Goal: Task Accomplishment & Management: Manage account settings

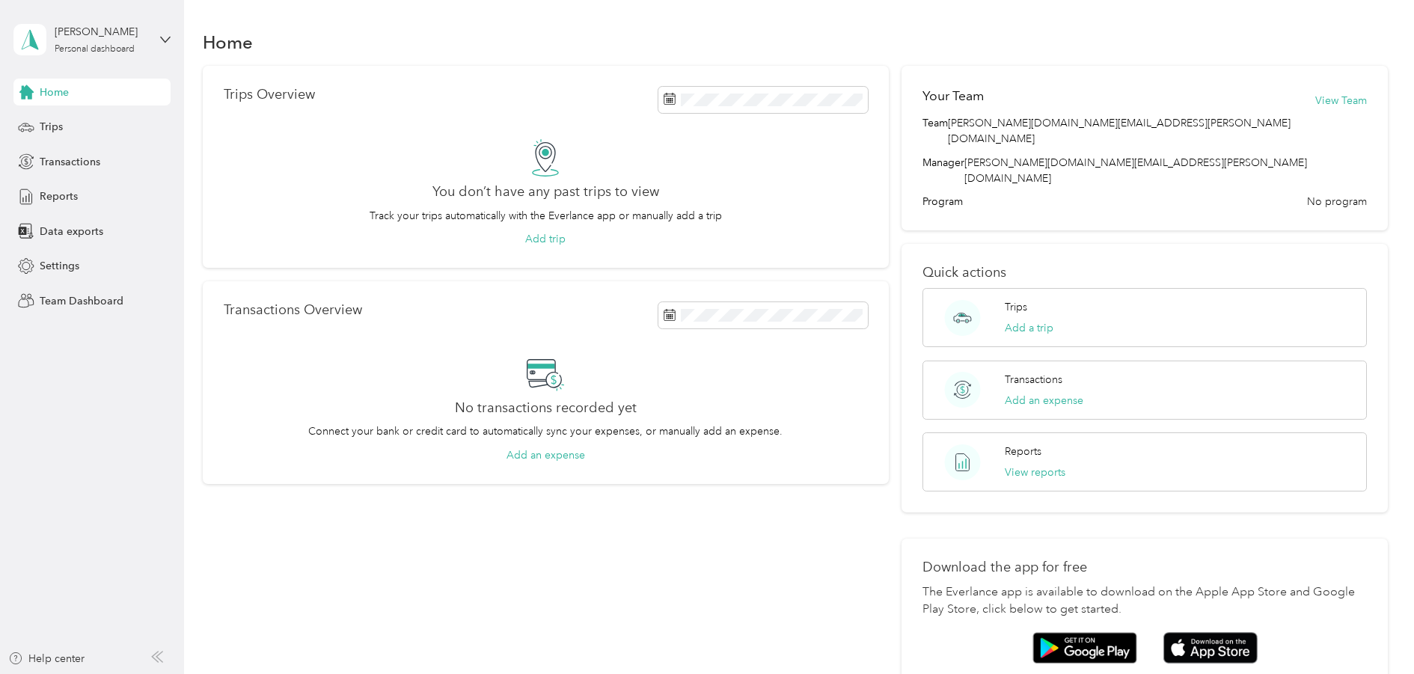
click at [82, 423] on aside "[PERSON_NAME] Personal dashboard Home Trips Transactions Reports Data exports S…" at bounding box center [92, 337] width 184 height 674
click at [88, 268] on div "Settings" at bounding box center [91, 266] width 157 height 27
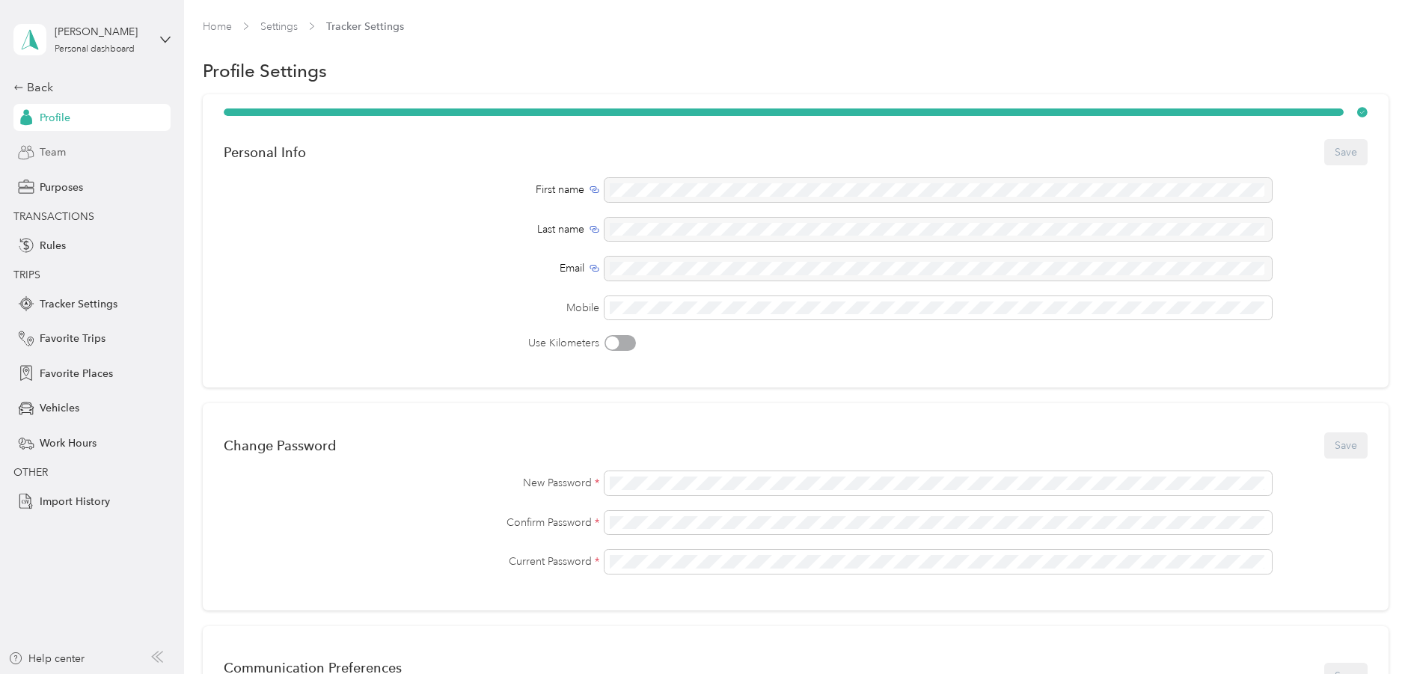
click at [62, 153] on span "Team" at bounding box center [53, 152] width 26 height 16
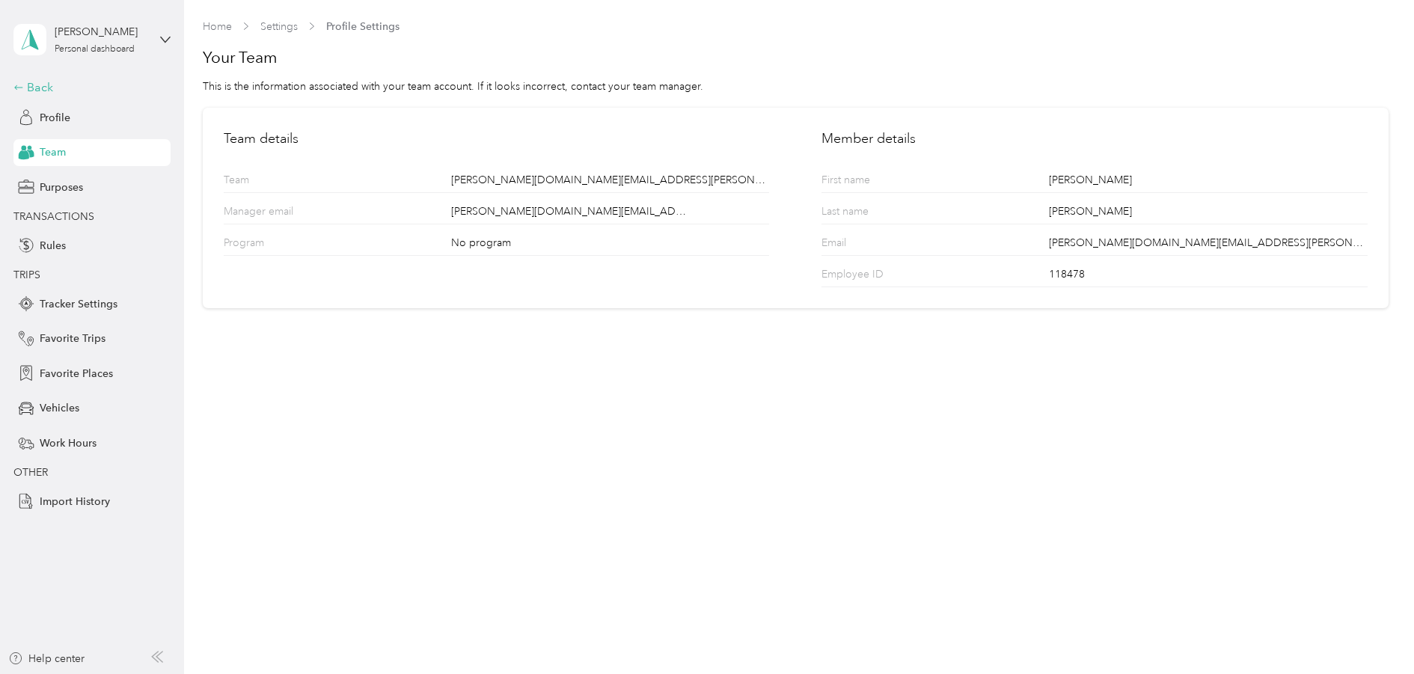
click at [22, 85] on icon at bounding box center [18, 87] width 10 height 10
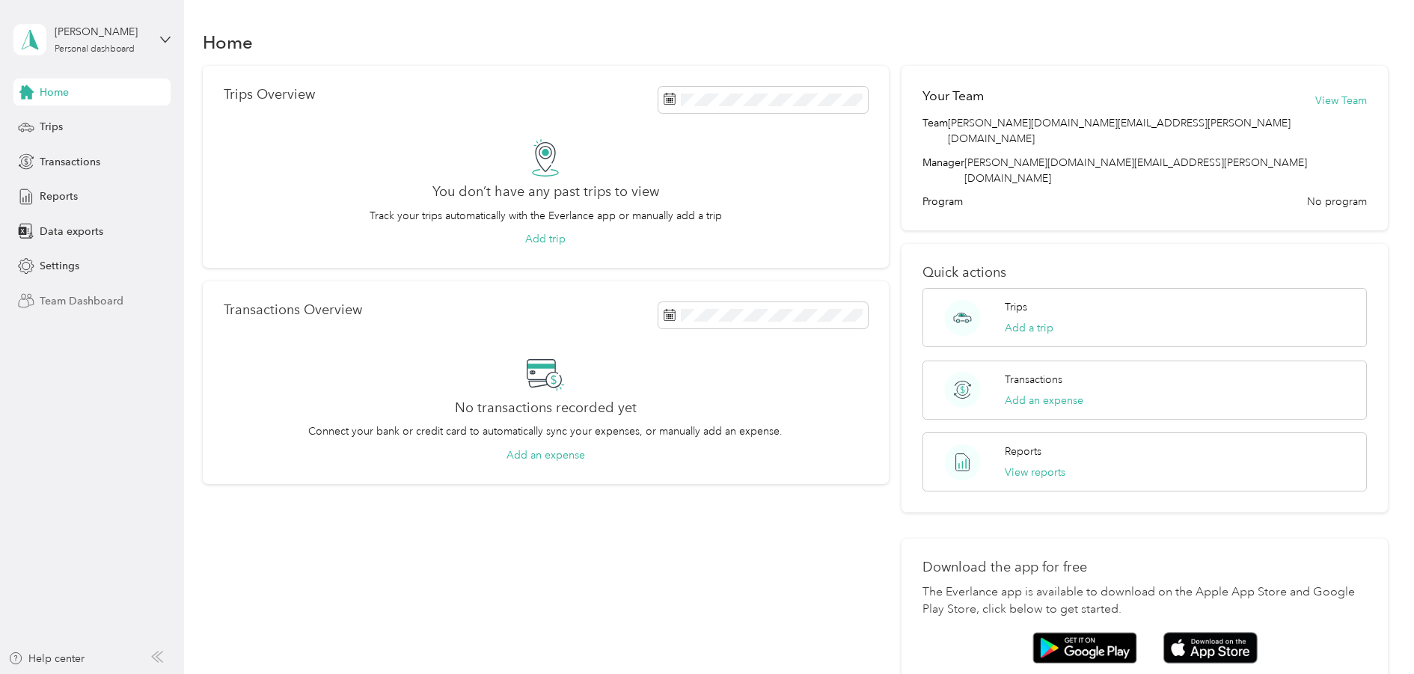
click at [98, 304] on span "Team Dashboard" at bounding box center [82, 301] width 84 height 16
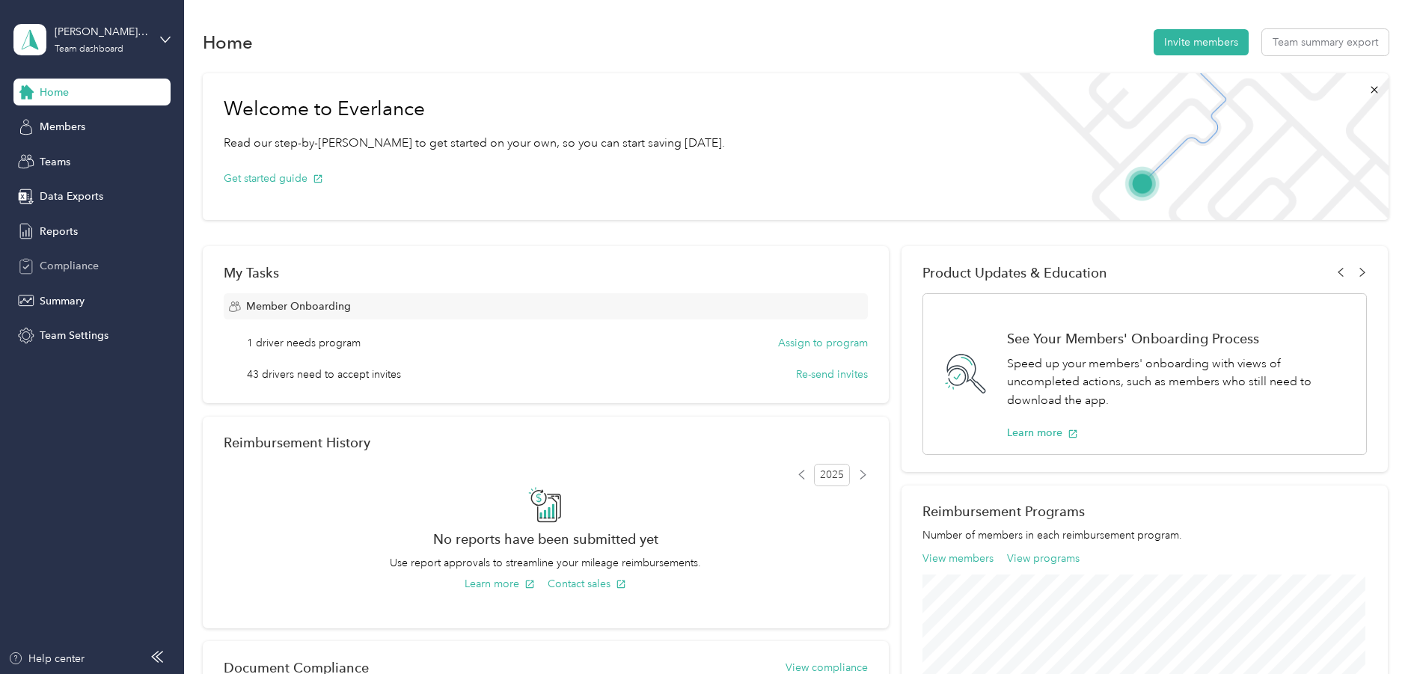
click at [59, 263] on span "Compliance" at bounding box center [69, 266] width 59 height 16
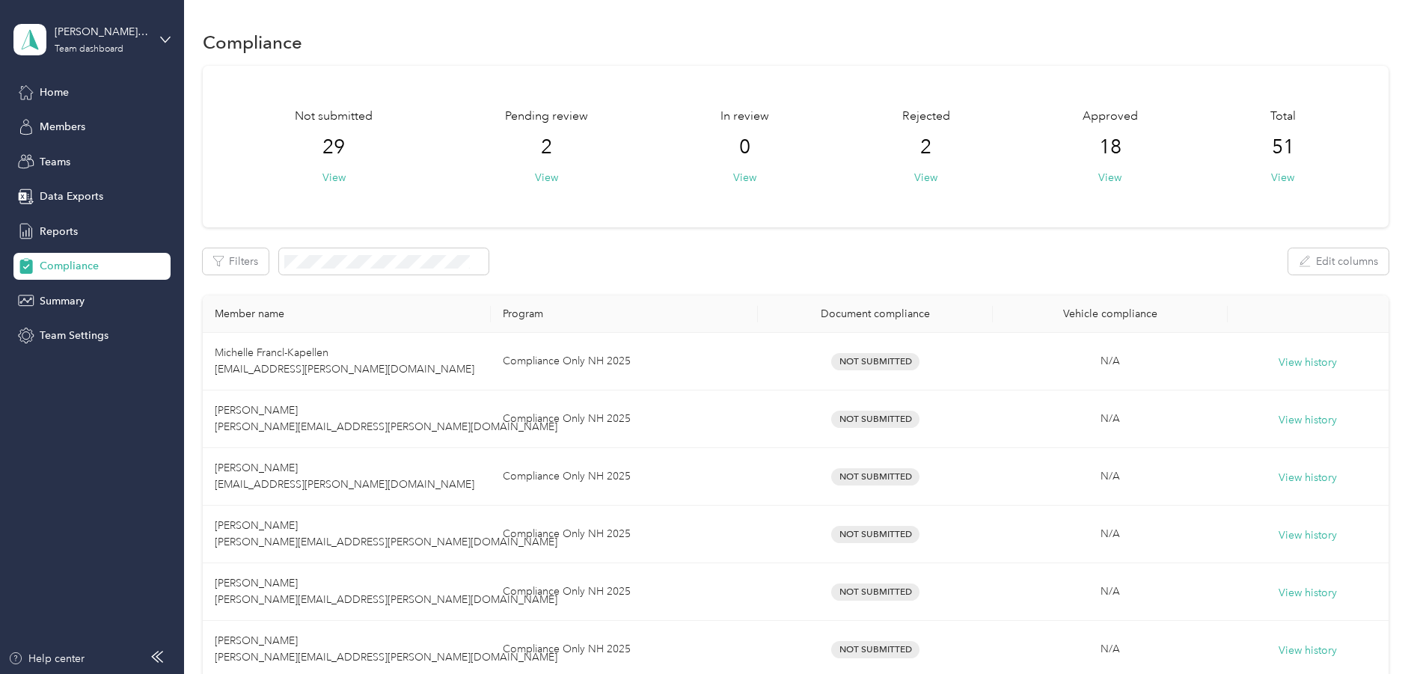
click at [90, 451] on aside "[PERSON_NAME][DOMAIN_NAME][EMAIL_ADDRESS][PERSON_NAME][DOMAIN_NAME] Team dashbo…" at bounding box center [92, 337] width 184 height 674
click at [138, 424] on aside "[PERSON_NAME][DOMAIN_NAME][EMAIL_ADDRESS][PERSON_NAME][DOMAIN_NAME] Team dashbo…" at bounding box center [92, 337] width 184 height 674
click at [111, 436] on aside "[PERSON_NAME][DOMAIN_NAME][EMAIL_ADDRESS][PERSON_NAME][DOMAIN_NAME] Team dashbo…" at bounding box center [92, 337] width 184 height 674
click at [64, 103] on div "Home" at bounding box center [91, 92] width 157 height 27
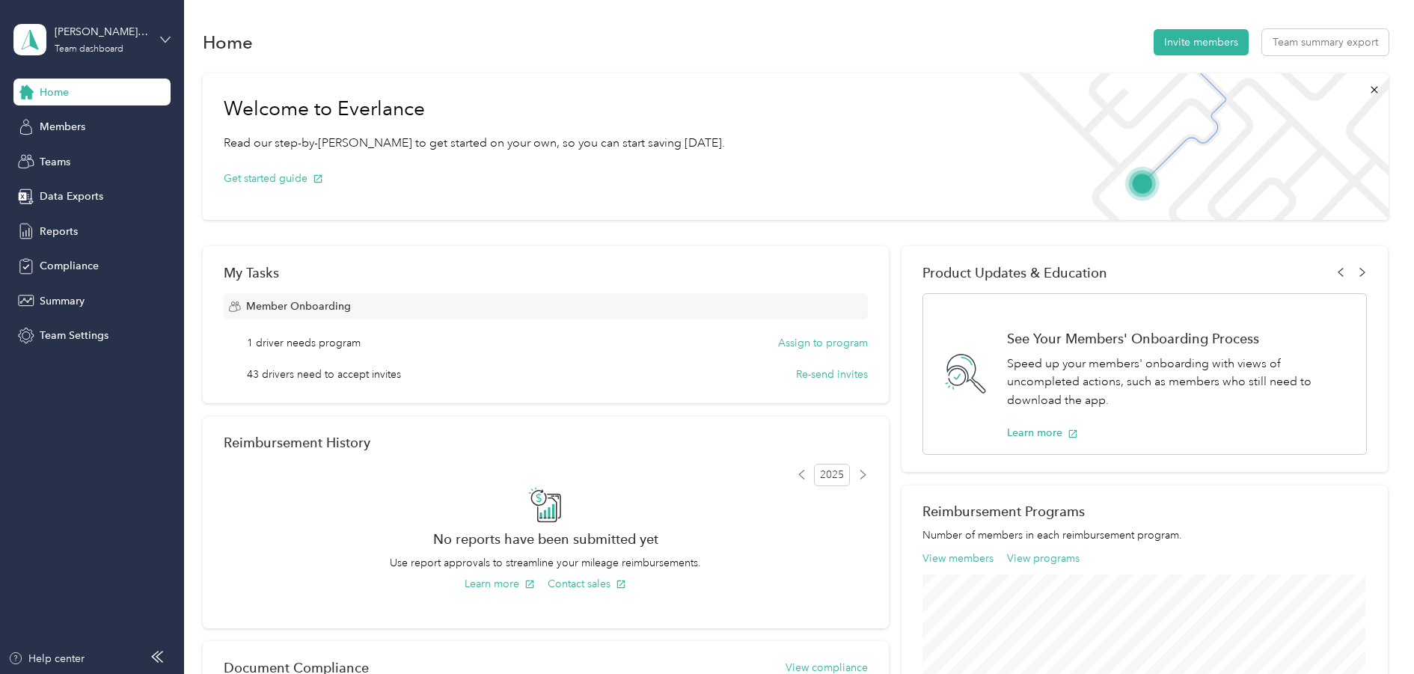
click at [165, 34] on icon at bounding box center [165, 39] width 10 height 10
click at [87, 152] on div "Personal dashboard" at bounding box center [74, 157] width 94 height 16
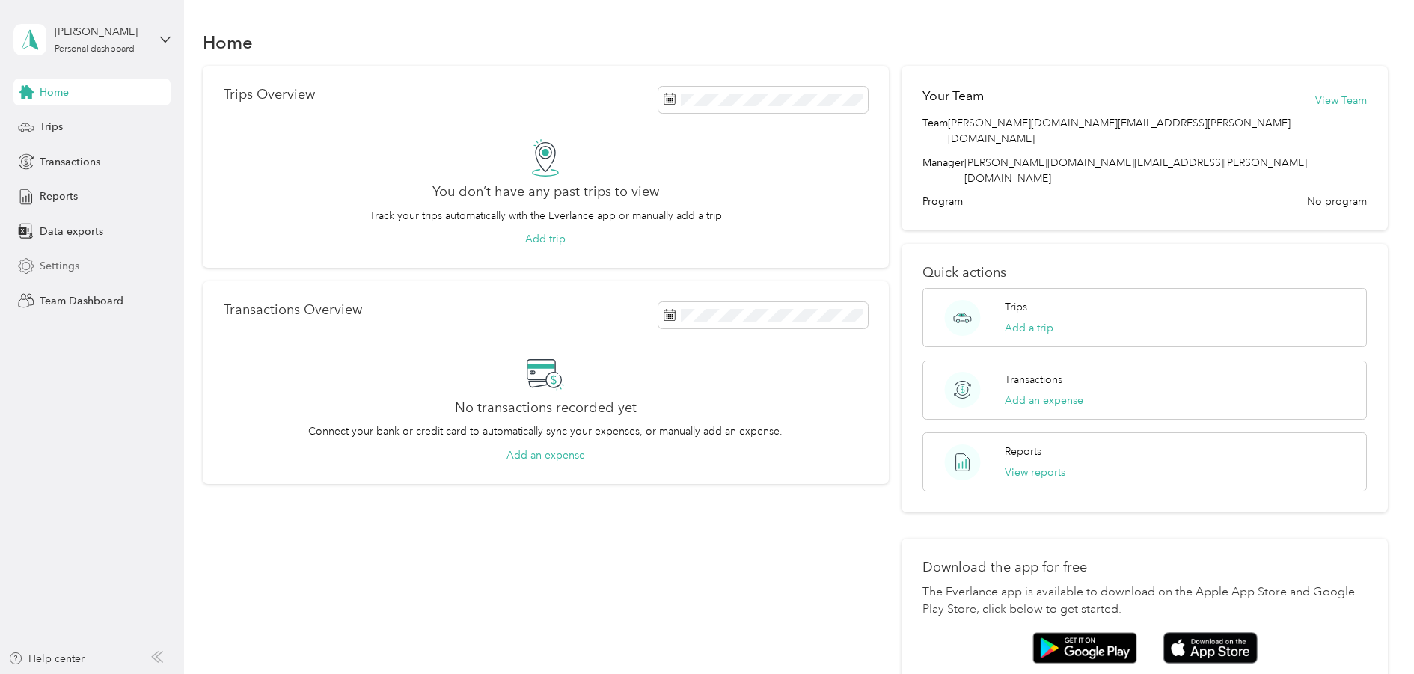
click at [67, 258] on span "Settings" at bounding box center [60, 266] width 40 height 16
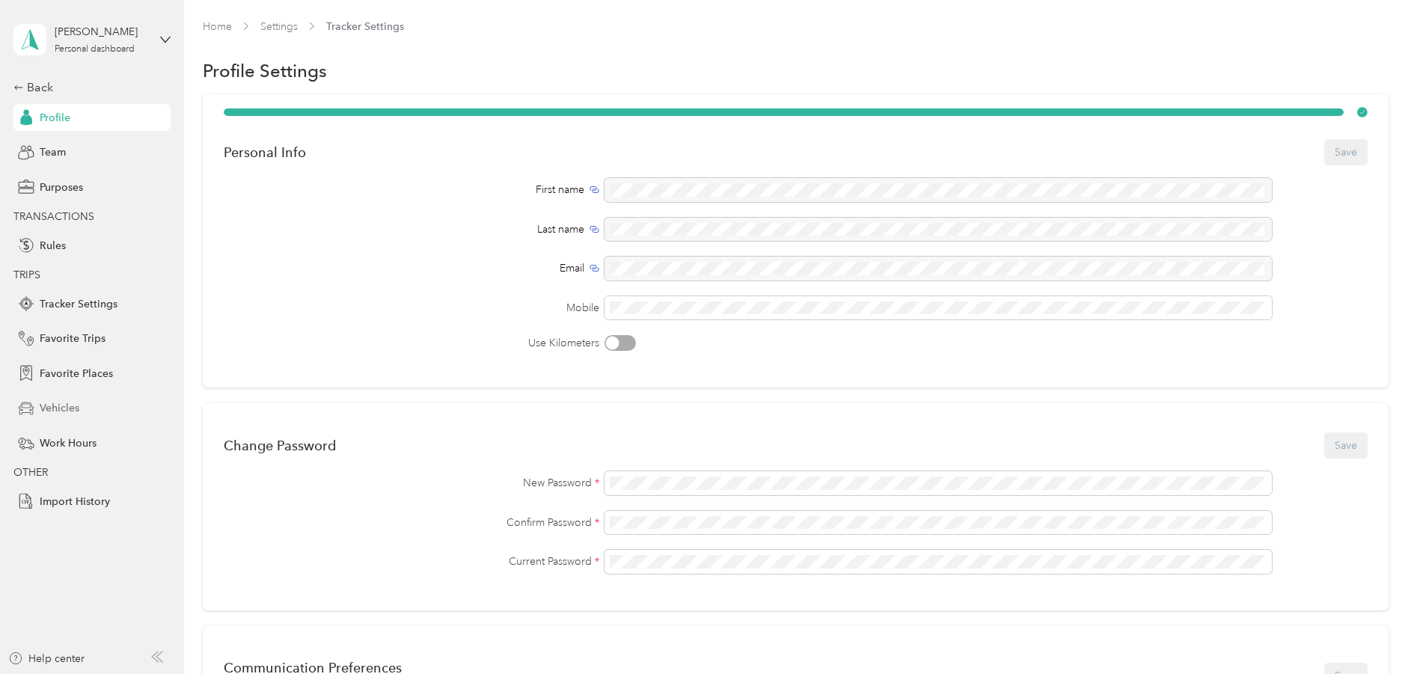
click at [71, 406] on span "Vehicles" at bounding box center [60, 408] width 40 height 16
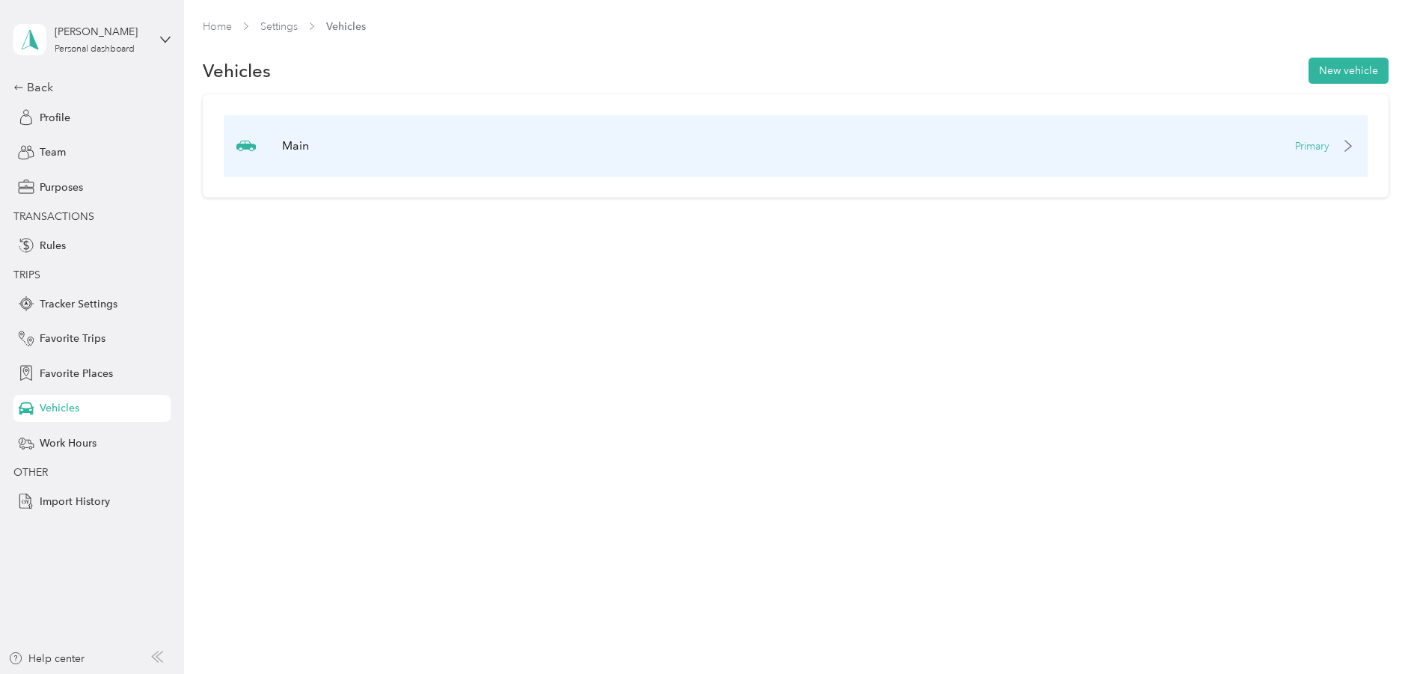
click at [1319, 147] on p "Primary" at bounding box center [1312, 146] width 34 height 16
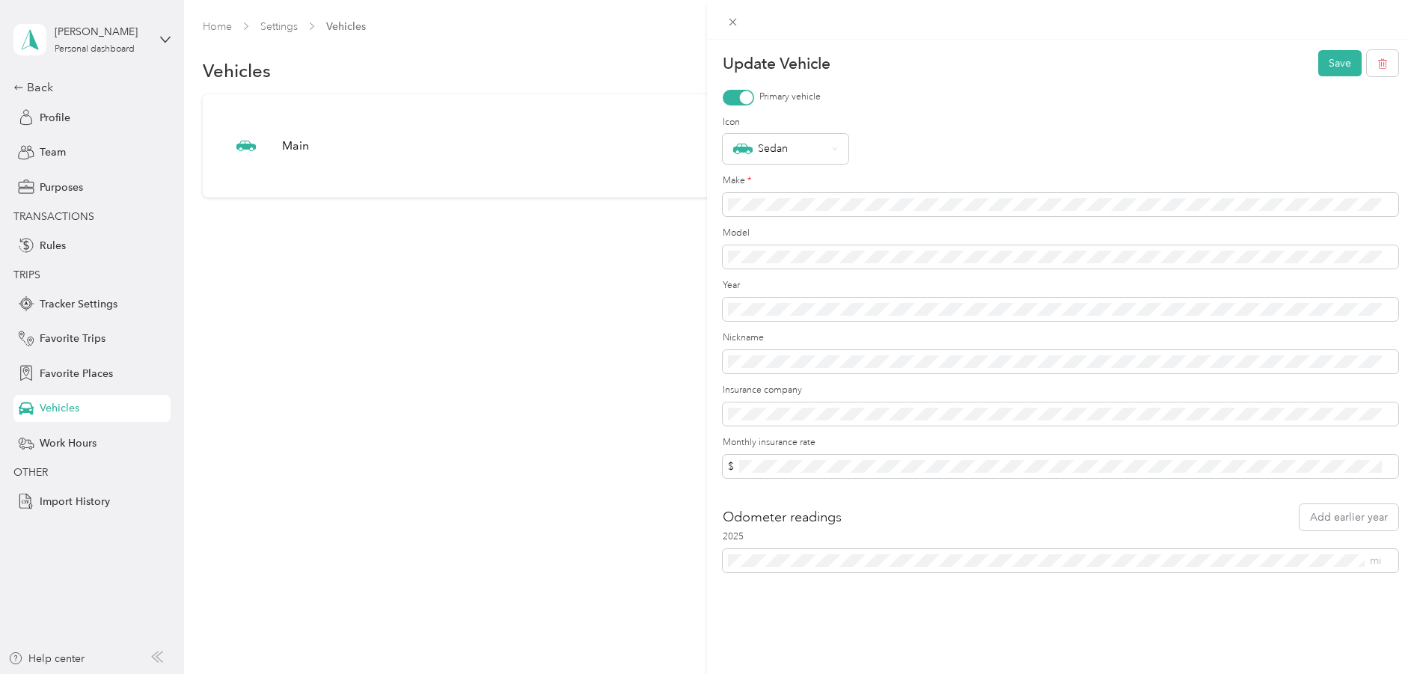
click at [37, 557] on div "Update Vehicle Save Primary vehicle Icon Sedan Make * Model Year Nickname Insur…" at bounding box center [707, 337] width 1414 height 674
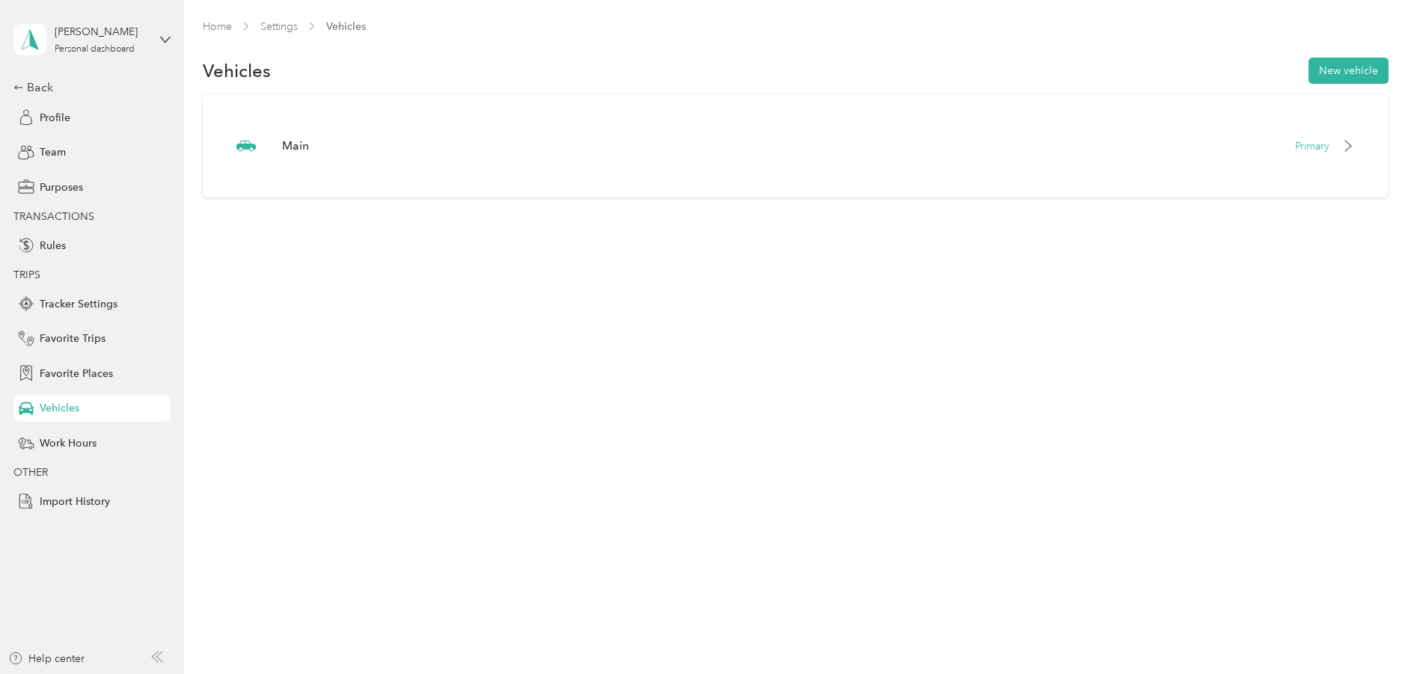
click at [86, 578] on aside "[PERSON_NAME] Personal dashboard Back Profile Team Purposes TRANSACTIONS Rules …" at bounding box center [92, 337] width 184 height 674
click at [28, 93] on div "Back" at bounding box center [88, 88] width 150 height 18
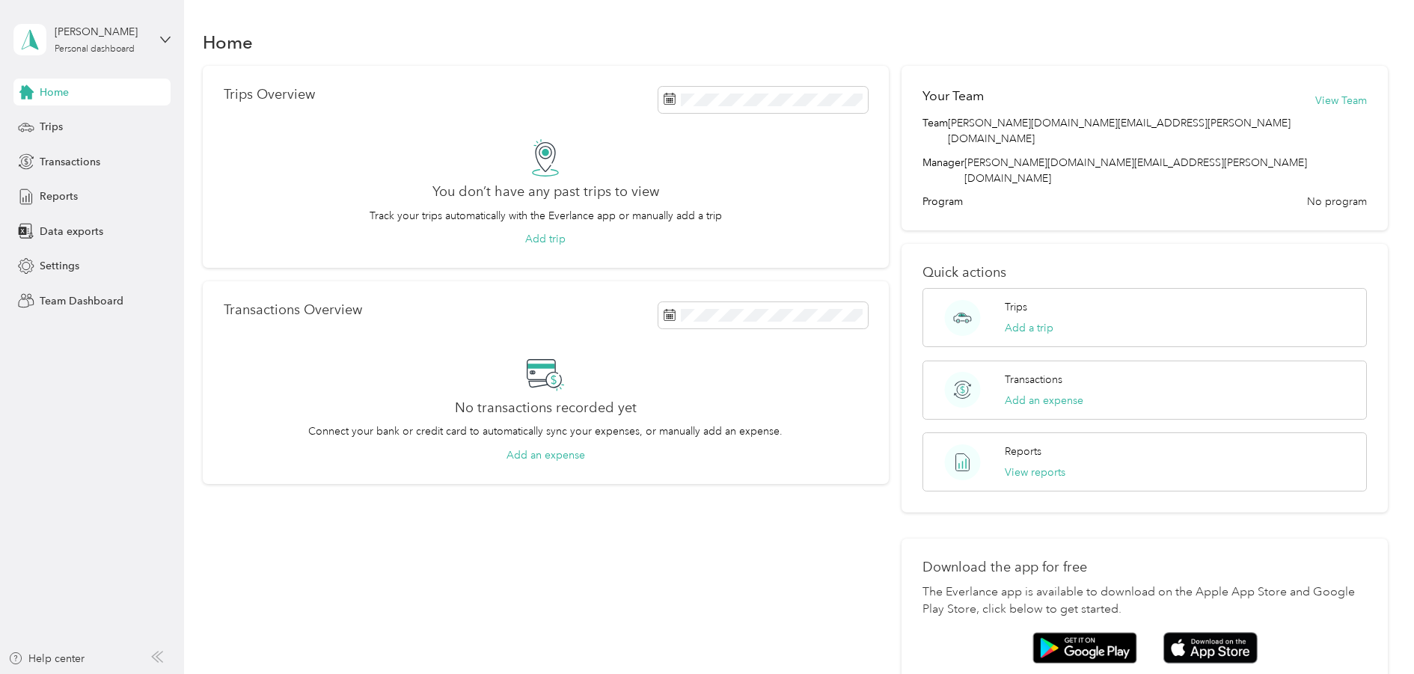
click at [91, 415] on aside "[PERSON_NAME] Personal dashboard Home Trips Transactions Reports Data exports S…" at bounding box center [92, 337] width 184 height 674
click at [134, 389] on aside "[PERSON_NAME] Personal dashboard Home Trips Transactions Reports Data exports S…" at bounding box center [92, 337] width 184 height 674
